Goal: Find specific page/section: Find specific page/section

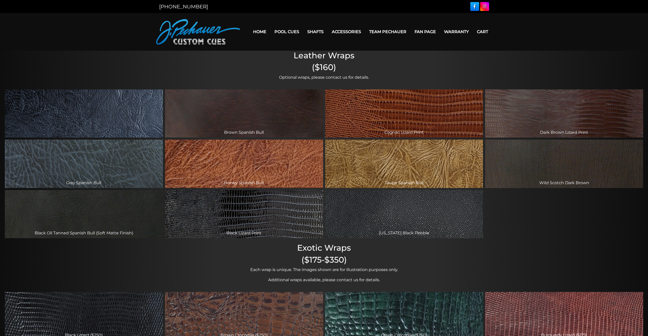
drag, startPoint x: 123, startPoint y: 110, endPoint x: 68, endPoint y: 109, distance: 54.8
click at [68, 109] on div "Black Spanish Bull" at bounding box center [84, 113] width 158 height 48
click at [81, 117] on div "Black Spanish Bull" at bounding box center [84, 113] width 158 height 48
click at [81, 123] on div "Black Spanish Bull" at bounding box center [84, 113] width 158 height 48
click at [75, 117] on div "Black Spanish Bull" at bounding box center [84, 113] width 158 height 48
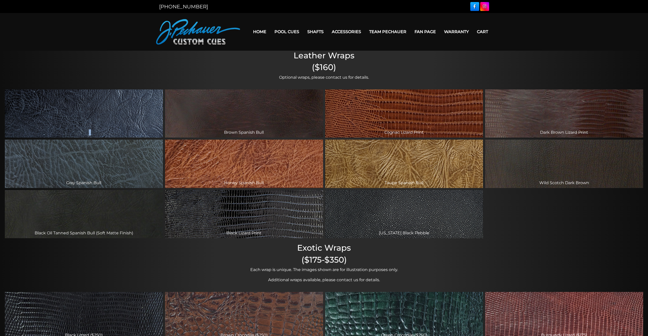
click at [75, 117] on div "Black Spanish Bull" at bounding box center [84, 113] width 158 height 48
drag, startPoint x: 75, startPoint y: 117, endPoint x: 65, endPoint y: 121, distance: 11.1
click at [78, 120] on div "Black Spanish Bull" at bounding box center [84, 113] width 158 height 48
click at [67, 116] on div "Black Spanish Bull" at bounding box center [84, 113] width 158 height 48
click at [68, 115] on div "Black Spanish Bull" at bounding box center [84, 113] width 158 height 48
